Goal: Task Accomplishment & Management: Complete application form

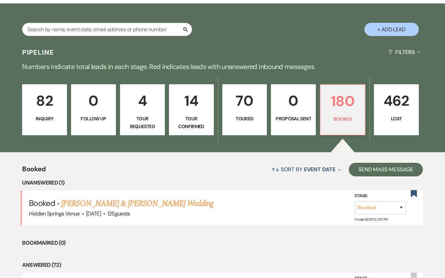
scroll to position [149, 0]
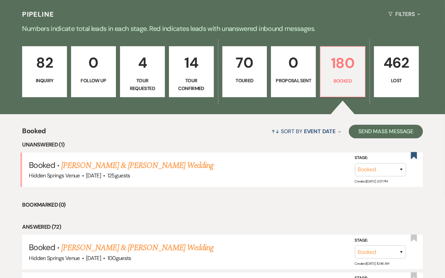
click at [53, 90] on link "82 Inquiry" at bounding box center [44, 71] width 45 height 51
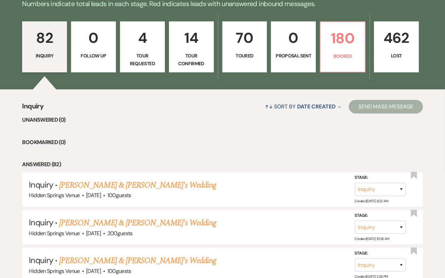
scroll to position [177, 0]
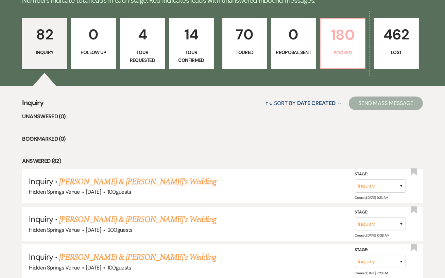
click at [337, 40] on p "180" at bounding box center [343, 34] width 36 height 23
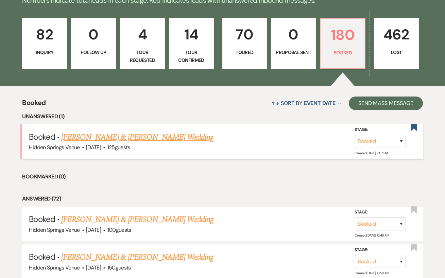
click at [167, 133] on link "[PERSON_NAME] & [PERSON_NAME] Wedding" at bounding box center [137, 137] width 152 height 12
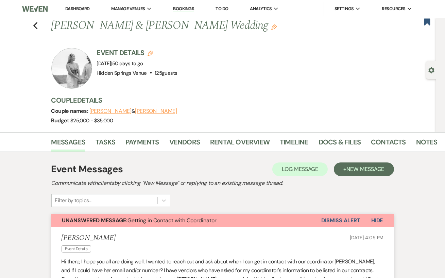
click at [76, 7] on link "Dashboard" at bounding box center [77, 9] width 24 height 6
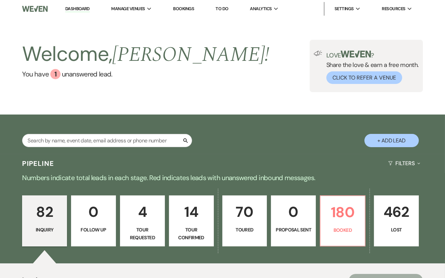
click at [392, 140] on button "+ Add Lead" at bounding box center [391, 140] width 54 height 13
select select "638"
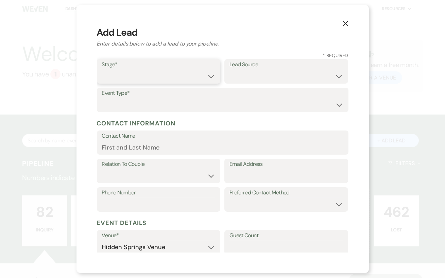
click at [133, 81] on select "Inquiry Follow Up Tour Requested Tour Confirmed Toured Proposal Sent Booked Lost" at bounding box center [159, 76] width 114 height 13
select select "4"
click at [234, 77] on select "Weven Venue Website Instagram Facebook Pinterest Google The Knot Wedding Wire H…" at bounding box center [286, 76] width 114 height 13
select select "6"
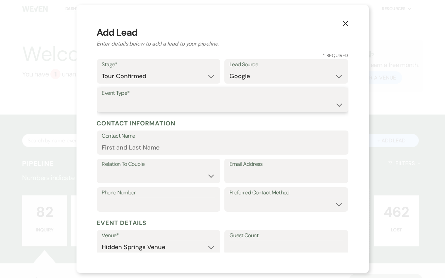
click at [194, 102] on select "Wedding Anniversary Party Baby Shower Bachelorette / Bachelor Party Birthday Pa…" at bounding box center [222, 104] width 241 height 13
click at [194, 108] on select "Wedding Anniversary Party Baby Shower Bachelorette / Bachelor Party Birthday Pa…" at bounding box center [222, 104] width 241 height 13
select select "1"
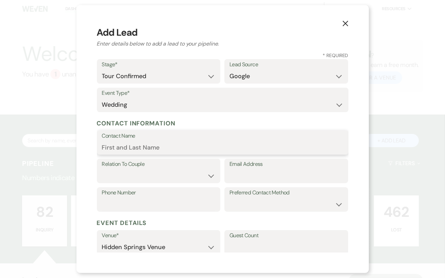
click at [133, 152] on input "Contact Name" at bounding box center [222, 147] width 241 height 13
type input "McKenzie Meadows"
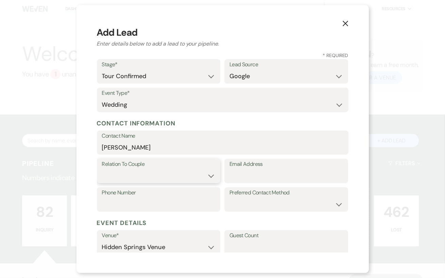
click at [212, 178] on select "Couple Planner Parent of Couple Family Member Friend Other" at bounding box center [159, 175] width 114 height 13
select select "1"
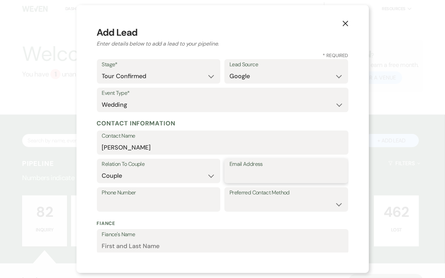
click at [263, 176] on input "Email Address" at bounding box center [286, 175] width 114 height 13
paste input "mckenziemeadows@mac.com"
type input "mckenziemeadows@mac.com"
click at [129, 203] on input "Phone Number" at bounding box center [159, 204] width 114 height 13
paste input "5713141353"
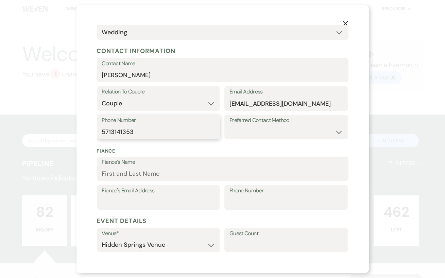
scroll to position [83, 0]
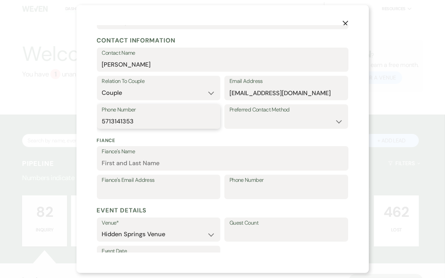
type input "5713141353"
click at [142, 158] on input "Fiance's Name" at bounding box center [222, 163] width 241 height 13
paste input "Trace Lambert"
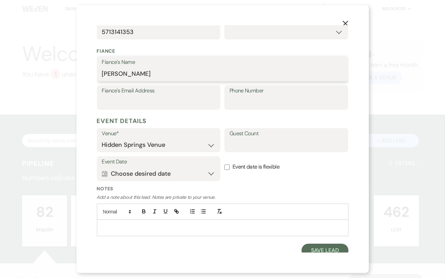
scroll to position [173, 0]
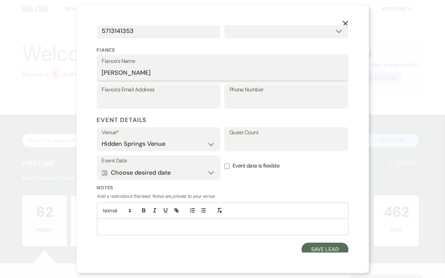
type input "Trace Lambert"
click at [204, 173] on button "Calendar Choose desired date Expand" at bounding box center [159, 173] width 114 height 14
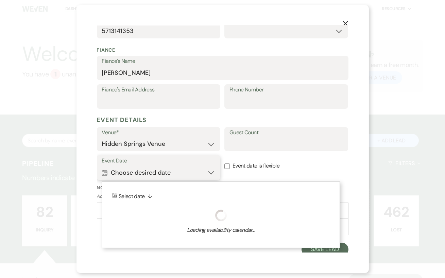
scroll to position [176, 0]
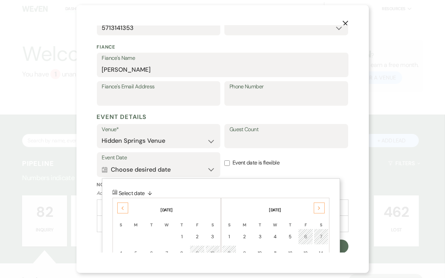
click at [124, 205] on div "Previous" at bounding box center [122, 208] width 11 height 11
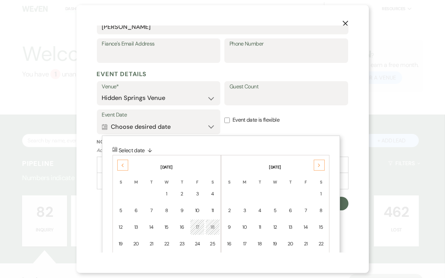
scroll to position [220, 0]
click at [119, 165] on div "Previous" at bounding box center [122, 164] width 11 height 11
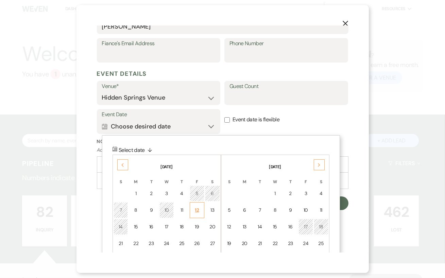
click at [197, 209] on div "12" at bounding box center [197, 210] width 6 height 7
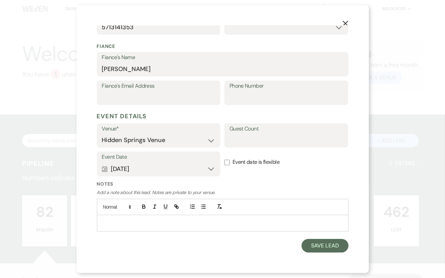
scroll to position [176, 0]
click at [280, 139] on input "Guest Count" at bounding box center [286, 140] width 114 height 13
type input "150-200"
click at [292, 171] on label "Event date is flexible" at bounding box center [286, 162] width 124 height 21
click at [230, 166] on input "Event date is flexible" at bounding box center [226, 162] width 5 height 5
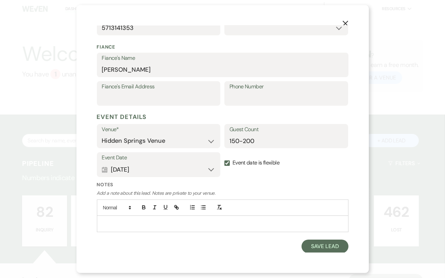
click at [226, 163] on input "Event date is flexible" at bounding box center [226, 162] width 5 height 5
checkbox input "false"
click at [317, 248] on button "Save Lead" at bounding box center [324, 247] width 47 height 14
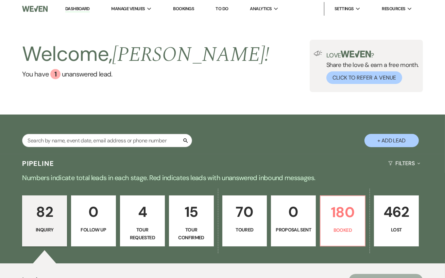
click at [385, 140] on button "+ Add Lead" at bounding box center [391, 140] width 54 height 13
select select "638"
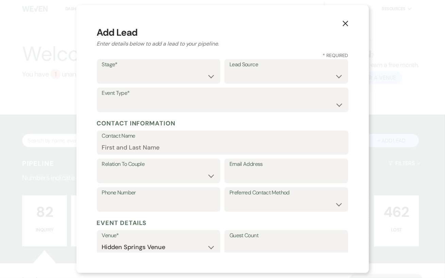
click at [345, 18] on button "X" at bounding box center [345, 23] width 10 height 12
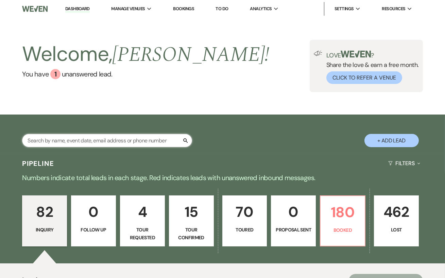
click at [137, 141] on input "text" at bounding box center [107, 140] width 170 height 13
type input "allie dial"
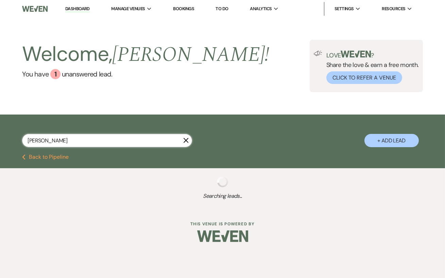
select select "5"
select select "8"
select select "5"
select select "8"
select select "5"
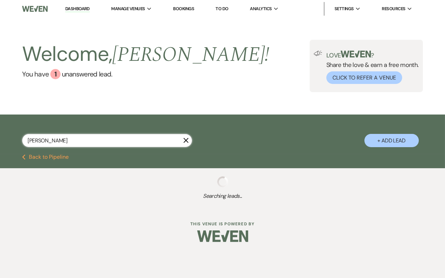
select select "8"
select select "5"
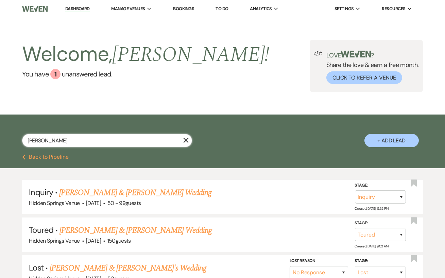
type input "allie dial"
click at [186, 140] on use "button" at bounding box center [186, 140] width 5 height 5
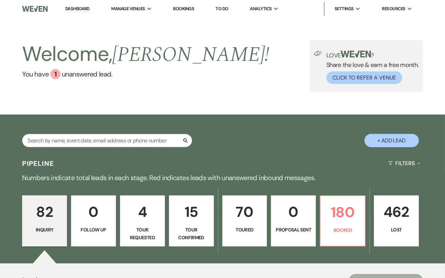
click at [389, 142] on button "+ Add Lead" at bounding box center [391, 140] width 54 height 13
select select "638"
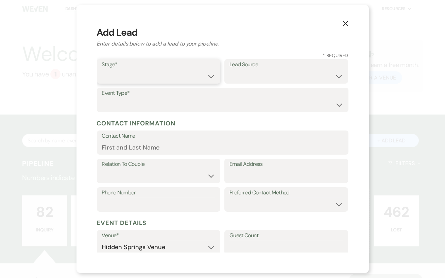
click at [184, 75] on select "Inquiry Follow Up Tour Requested Tour Confirmed Toured Proposal Sent Booked Lost" at bounding box center [159, 76] width 114 height 13
select select "4"
click at [260, 79] on select "Weven Venue Website Instagram Facebook Pinterest Google The Knot Wedding Wire H…" at bounding box center [286, 76] width 114 height 13
select select "7"
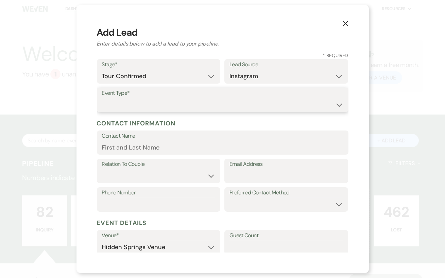
click at [252, 101] on select "Wedding Anniversary Party Baby Shower Bachelorette / Bachelor Party Birthday Pa…" at bounding box center [222, 104] width 241 height 13
select select "1"
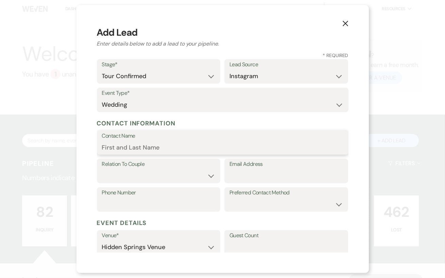
click at [146, 150] on input "Contact Name" at bounding box center [222, 147] width 241 height 13
type input "a"
type input "Allie Dial"
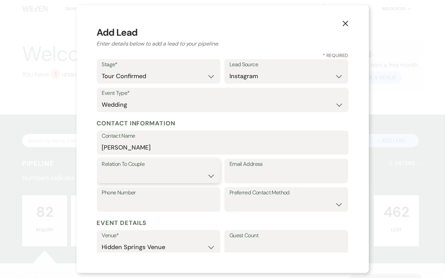
click at [176, 175] on select "Couple Planner Parent of Couple Family Member Friend Other" at bounding box center [159, 175] width 114 height 13
select select "1"
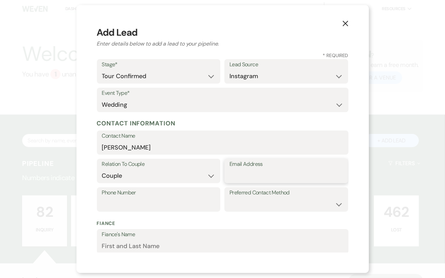
click at [244, 177] on input "Email Address" at bounding box center [286, 175] width 114 height 13
paste input "alliedial0112@icloud.com"
type input "alliedial0112@icloud.com"
click at [157, 203] on input "Phone Number" at bounding box center [159, 204] width 114 height 13
paste input "7068470174"
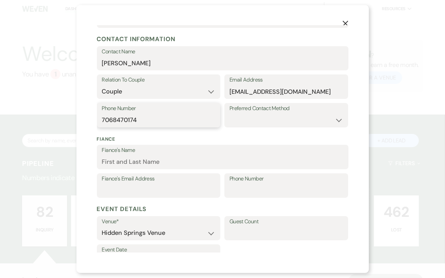
scroll to position [86, 0]
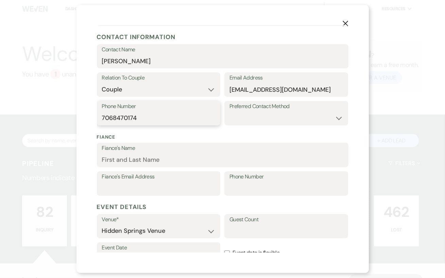
type input "7068470174"
click at [136, 166] on div "Fiance's Name" at bounding box center [223, 155] width 252 height 24
click at [138, 160] on input "Fiance's Name" at bounding box center [222, 159] width 241 height 13
paste input "Edgar Vega"
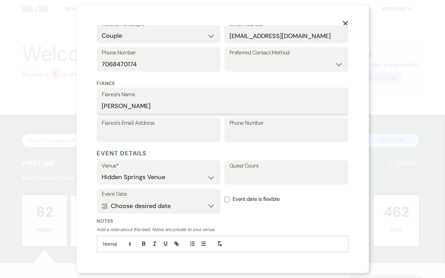
scroll to position [176, 0]
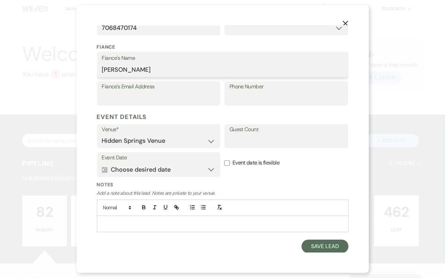
type input "Edgar Vega"
click at [252, 144] on input "Guest Count" at bounding box center [286, 140] width 114 height 13
type input "150-200"
click at [227, 161] on input "Event date is flexible" at bounding box center [226, 162] width 5 height 5
checkbox input "true"
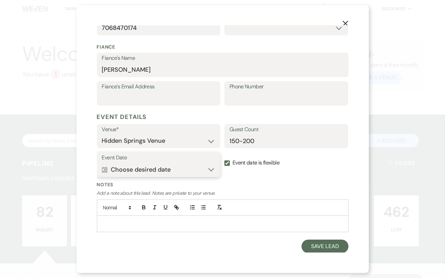
click at [206, 174] on button "Calendar Choose desired date Expand" at bounding box center [159, 170] width 114 height 14
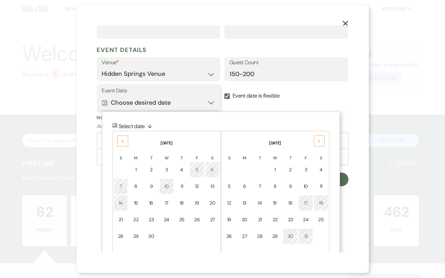
scroll to position [262, 0]
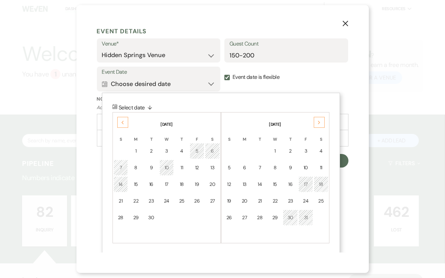
click at [319, 124] on div "Next" at bounding box center [319, 122] width 11 height 11
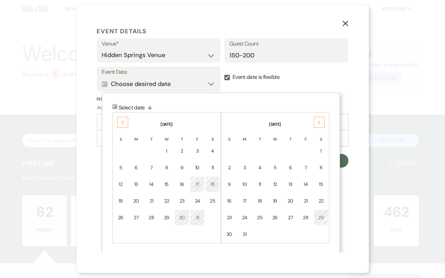
click at [319, 124] on div "Next" at bounding box center [319, 122] width 11 height 11
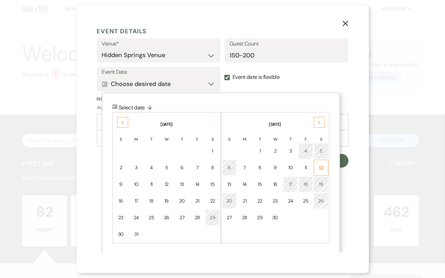
click at [319, 170] on div "12" at bounding box center [321, 167] width 6 height 7
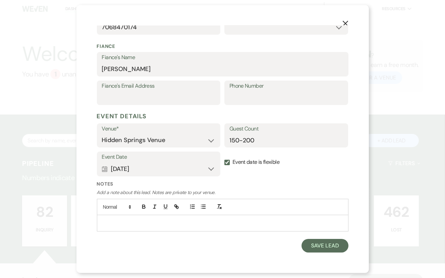
scroll to position [176, 0]
click at [334, 249] on button "Save Lead" at bounding box center [324, 247] width 47 height 14
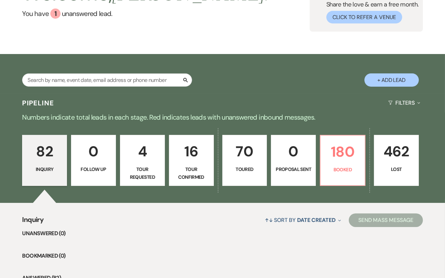
scroll to position [0, 0]
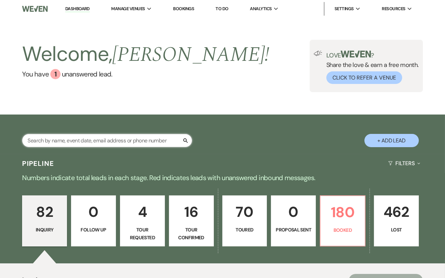
click at [69, 136] on input "text" at bounding box center [107, 140] width 170 height 13
type input "madison"
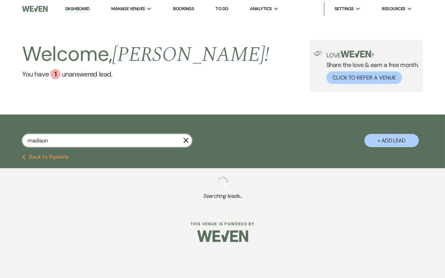
select select "8"
select select "5"
select select "8"
select select "5"
select select "8"
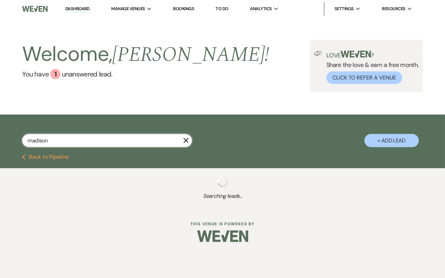
select select "5"
select select "8"
select select "5"
select select "8"
select select "5"
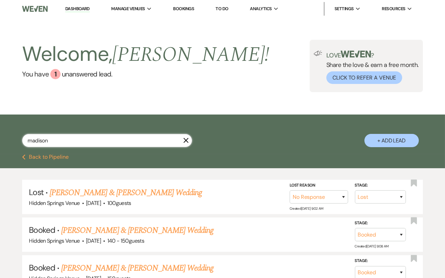
type input "madison m"
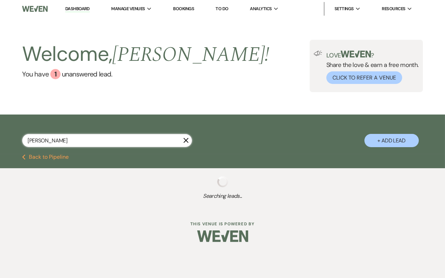
select select "4"
select select "2"
select select "4"
select select "5"
select select "4"
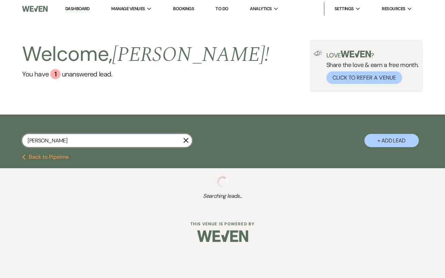
select select "5"
select select "4"
select select "5"
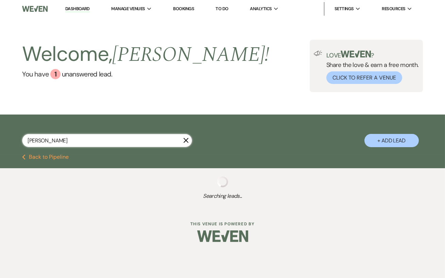
select select "8"
select select "3"
select select "2"
select select "8"
select select "1"
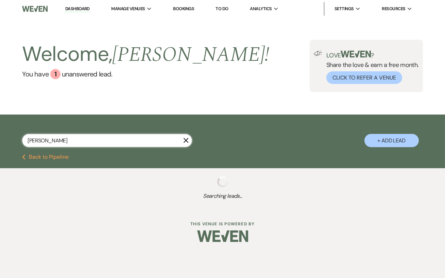
select select "2"
select select "5"
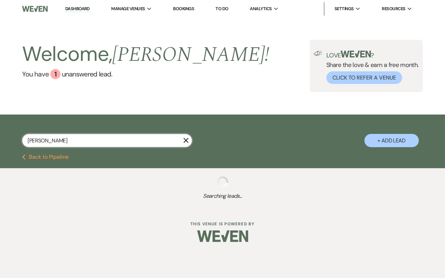
select select "8"
select select "11"
select select "8"
select select "6"
select select "8"
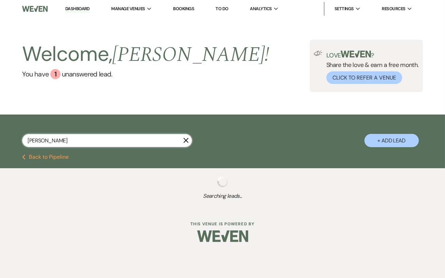
select select "5"
select select "8"
select select "10"
select select "5"
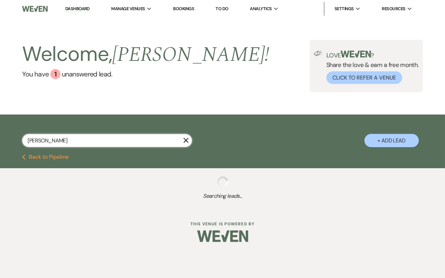
select select "8"
select select "5"
select select "8"
select select "6"
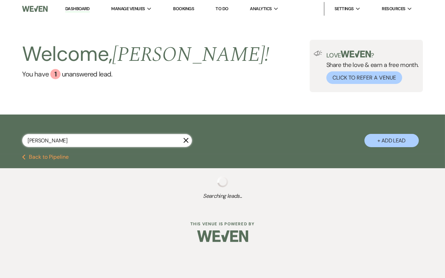
select select "5"
select select "8"
select select "10"
select select "8"
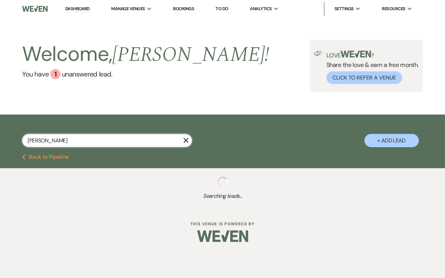
select select "6"
select select "5"
select select "8"
select select "5"
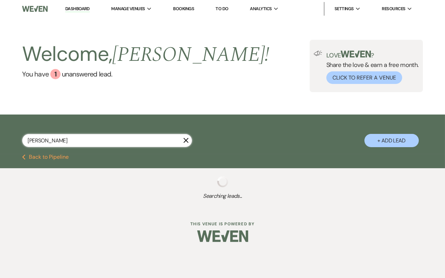
select select "5"
select select "8"
select select "7"
select select "8"
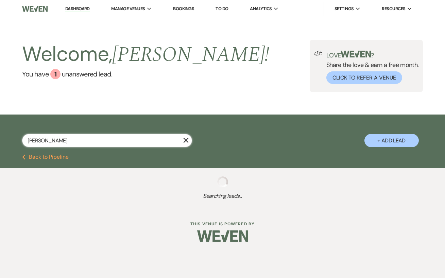
select select "11"
select select "8"
select select "5"
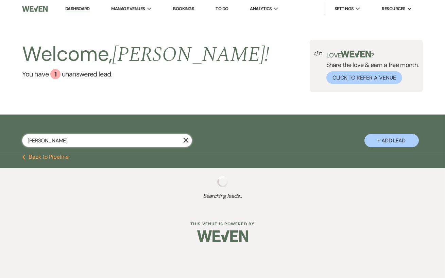
select select "8"
select select "1"
select select "8"
select select "6"
select select "8"
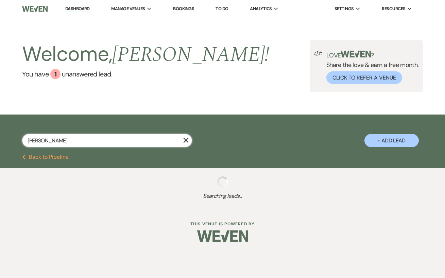
select select "8"
select select "6"
select select "5"
select select "8"
select select "5"
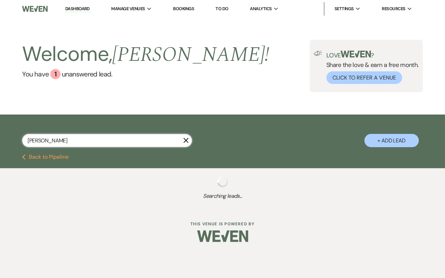
select select "5"
select select "8"
select select "5"
select select "8"
select select "6"
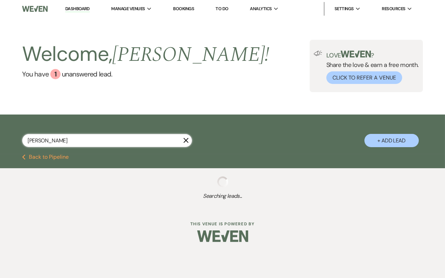
select select "8"
select select "6"
select select "8"
select select "5"
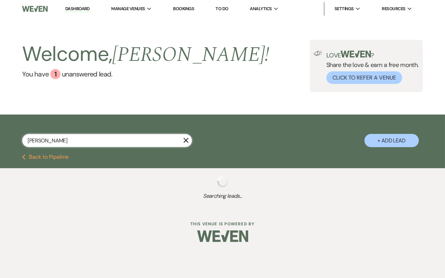
select select "8"
select select "6"
select select "8"
select select "5"
select select "8"
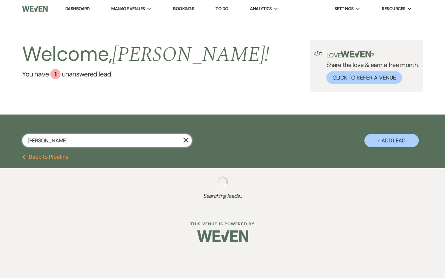
select select "5"
select select "8"
select select "6"
select select "5"
select select "8"
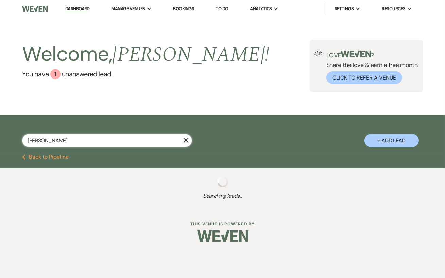
select select "6"
select select "8"
select select "7"
select select "8"
select select "5"
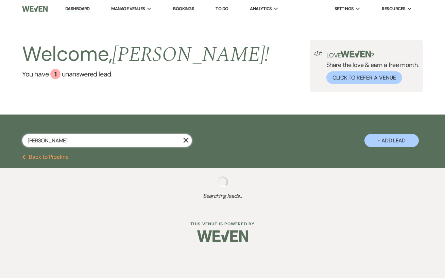
select select "8"
select select "5"
select select "8"
select select "5"
select select "8"
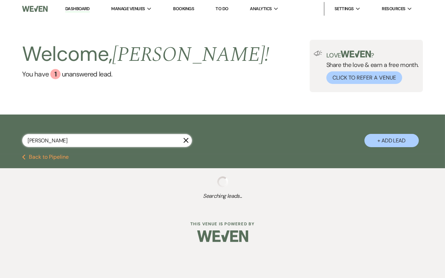
select select "5"
select select "8"
select select "5"
select select "8"
select select "5"
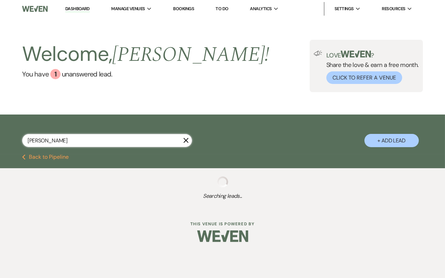
select select "5"
select select "8"
select select "5"
select select "8"
select select "4"
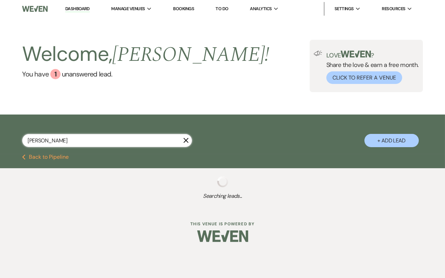
select select "8"
select select "5"
select select "8"
select select "9"
select select "5"
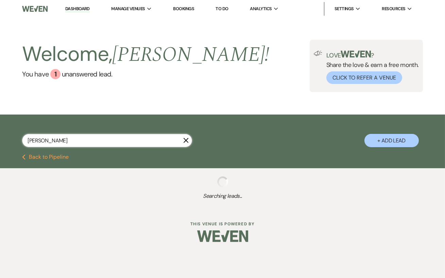
select select "8"
select select "5"
select select "8"
select select "5"
select select "8"
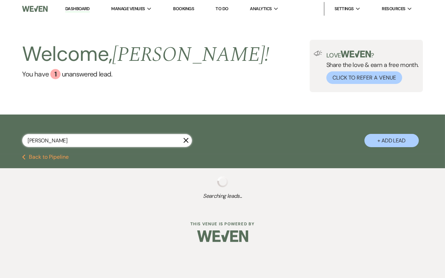
select select "11"
select select "8"
select select "6"
select select "8"
select select "5"
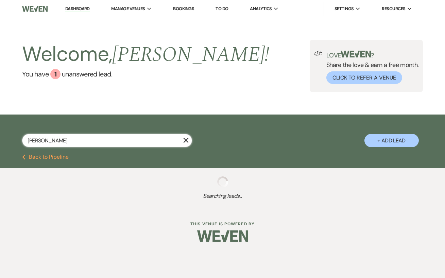
select select "8"
select select "5"
select select "8"
select select "6"
select select "8"
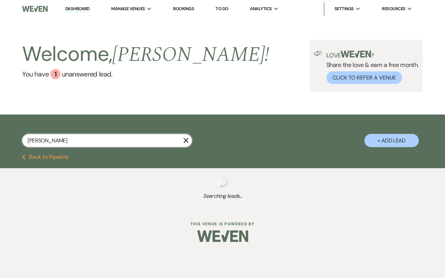
select select "5"
select select "8"
select select "11"
select select "8"
select select "1"
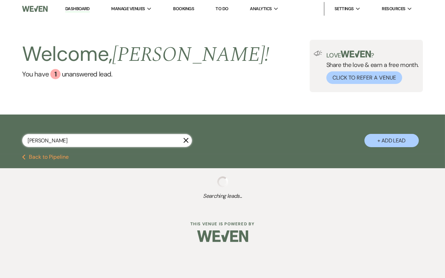
select select "8"
select select "5"
select select "8"
select select "5"
select select "8"
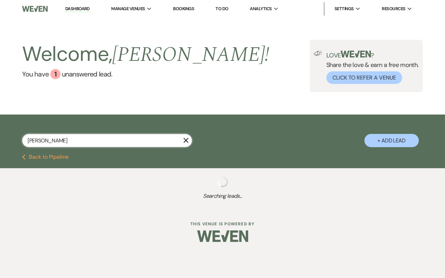
select select "5"
select select "8"
select select "5"
select select "8"
select select "5"
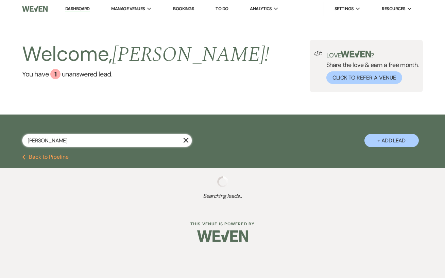
select select "8"
select select "6"
select select "8"
select select "5"
select select "8"
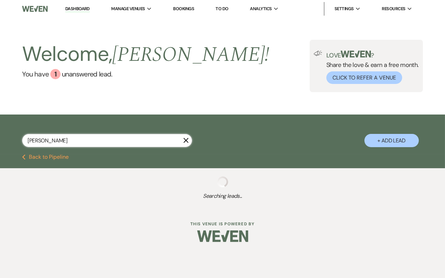
select select "5"
select select "8"
select select "5"
select select "8"
select select "5"
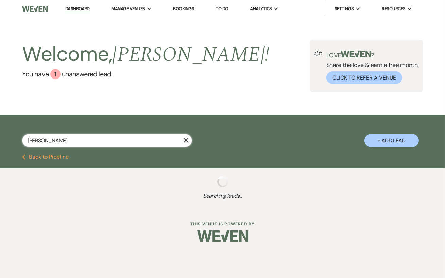
select select "8"
select select "5"
select select "8"
select select "5"
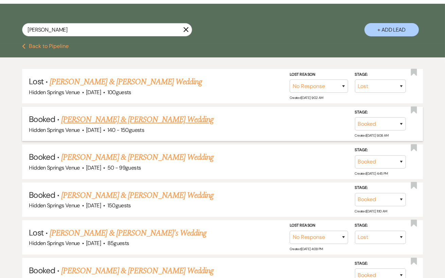
click at [80, 251] on li "Lost · Dillon Jakoby & Madison Toms's Wedding Hidden Springs Venue · Oct 10, 20…" at bounding box center [222, 237] width 400 height 34
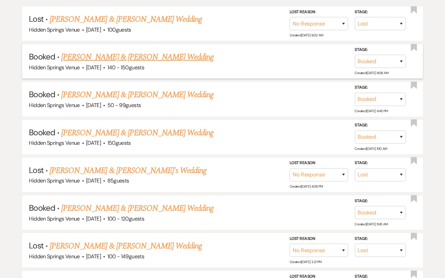
scroll to position [176, 0]
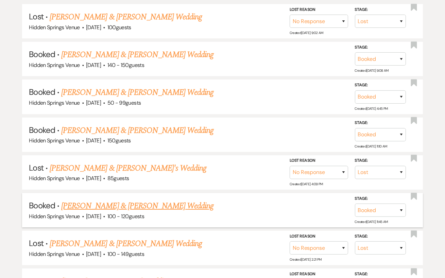
click at [132, 204] on link "[PERSON_NAME] & [PERSON_NAME] Wedding" at bounding box center [137, 206] width 152 height 12
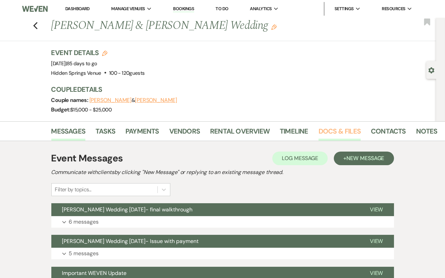
click at [331, 129] on link "Docs & Files" at bounding box center [339, 133] width 42 height 15
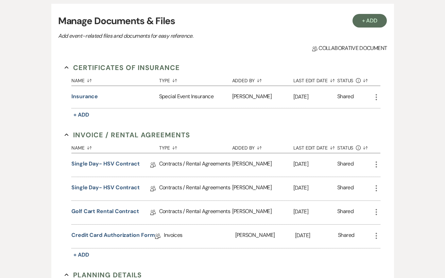
scroll to position [145, 0]
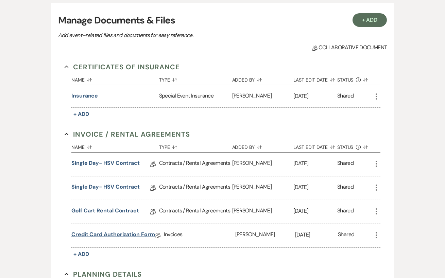
click at [123, 232] on link "Credit Card Authorization Form" at bounding box center [113, 235] width 84 height 11
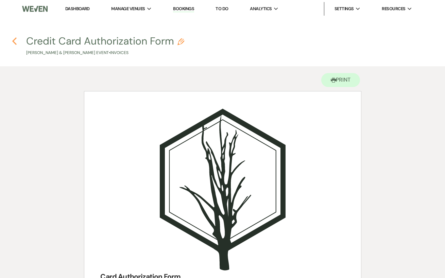
click at [14, 41] on icon "Previous" at bounding box center [14, 41] width 5 height 8
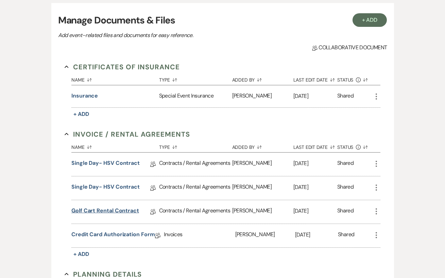
click at [121, 212] on link "Golf Cart Rental Contract" at bounding box center [105, 212] width 68 height 11
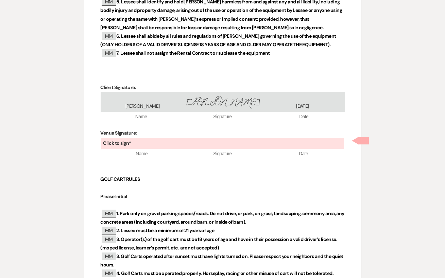
scroll to position [386, 0]
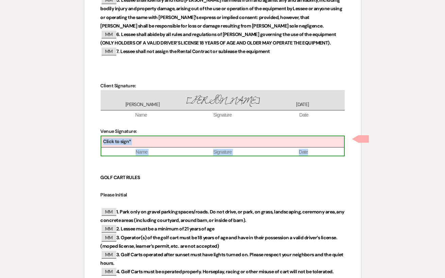
click at [207, 143] on div "Click to sign*" at bounding box center [222, 141] width 243 height 11
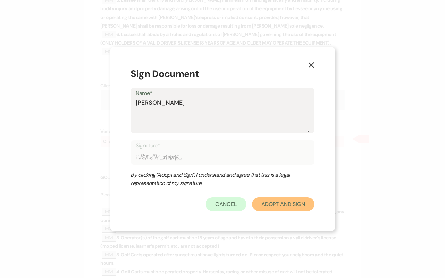
click at [293, 201] on button "Adopt And Sign" at bounding box center [283, 204] width 63 height 14
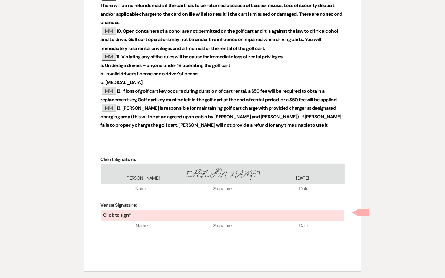
scroll to position [745, 0]
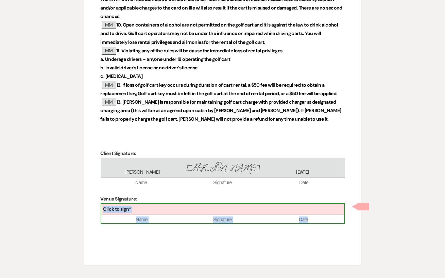
click at [222, 209] on div "Click to sign*" at bounding box center [222, 209] width 243 height 11
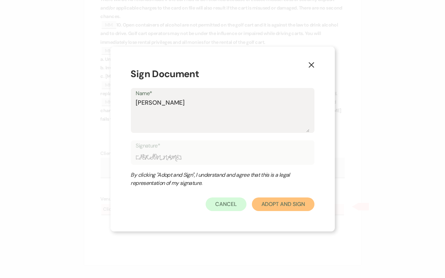
click at [298, 208] on button "Adopt And Sign" at bounding box center [283, 204] width 63 height 14
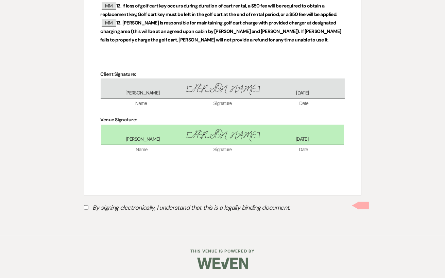
scroll to position [825, 0]
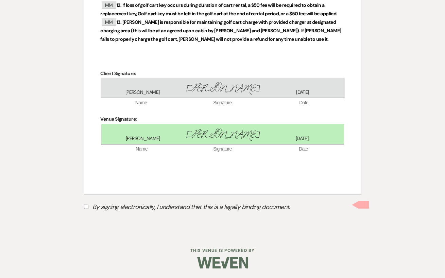
click at [86, 206] on input "By signing electronically, I understand that this is a legally binding document." at bounding box center [86, 207] width 4 height 4
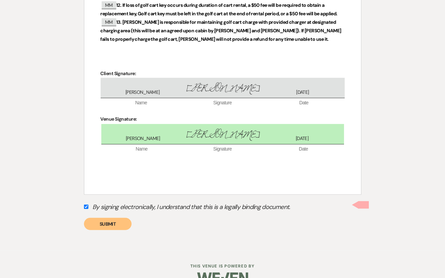
click at [100, 224] on button "Submit" at bounding box center [108, 224] width 48 height 12
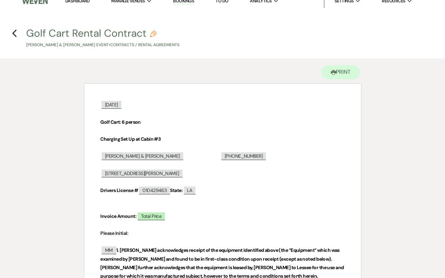
scroll to position [0, 0]
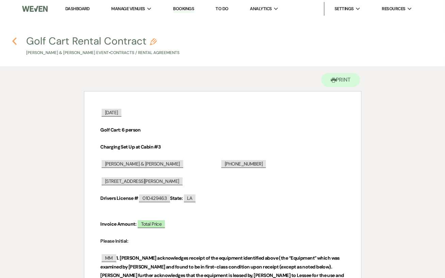
click at [14, 38] on icon "Previous" at bounding box center [14, 41] width 5 height 8
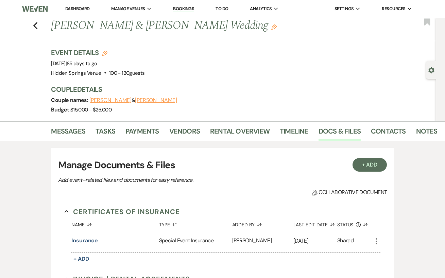
click at [79, 6] on link "Dashboard" at bounding box center [77, 9] width 24 height 6
